Goal: Transaction & Acquisition: Purchase product/service

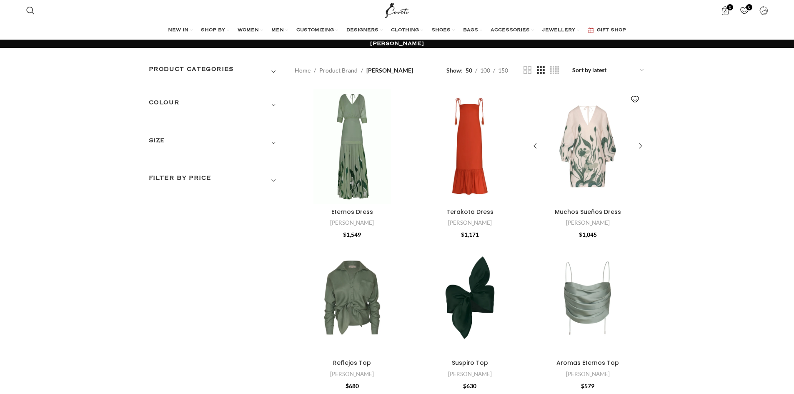
click at [604, 155] on div "Muchos Sueños Dress" at bounding box center [587, 146] width 38 height 115
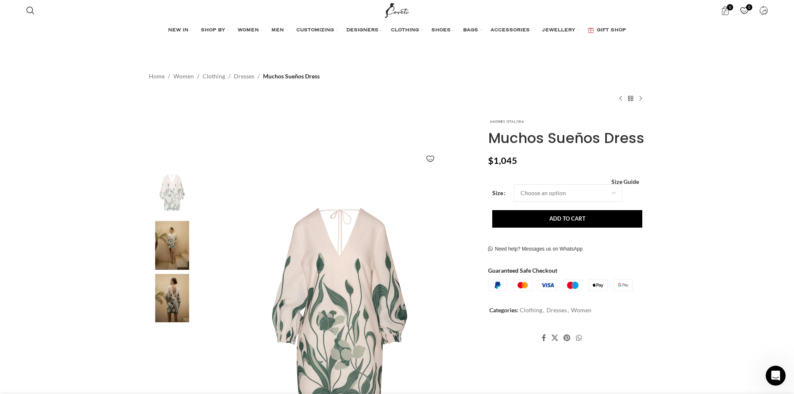
scroll to position [0, 175]
